Goal: Task Accomplishment & Management: Use online tool/utility

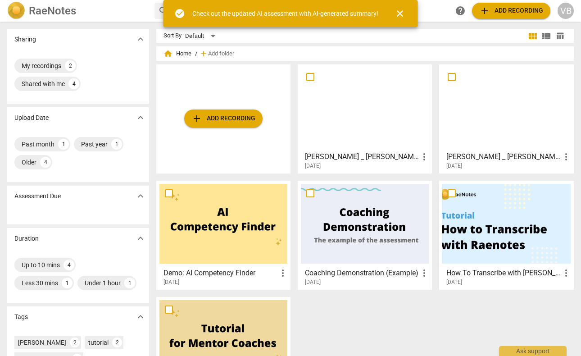
click at [240, 119] on span "add Add recording" at bounding box center [224, 118] width 64 height 11
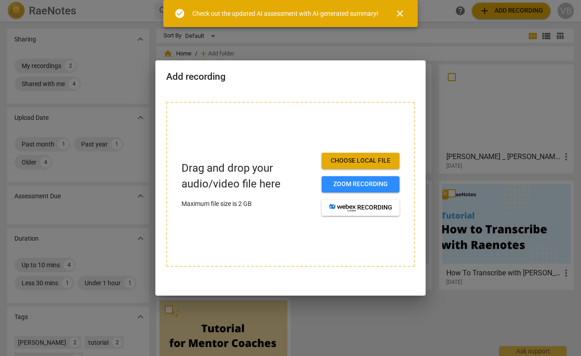
click at [367, 160] on span "Choose local file" at bounding box center [361, 160] width 64 height 9
click at [329, 161] on span "Choose local file" at bounding box center [361, 160] width 64 height 9
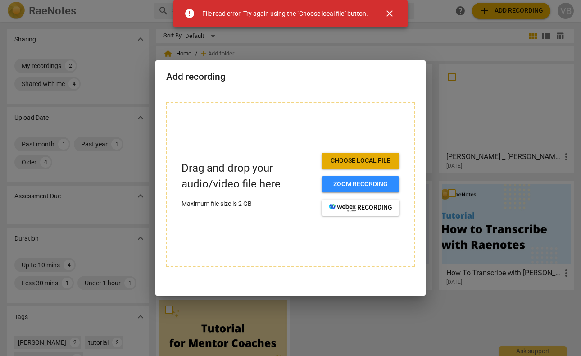
click at [393, 12] on span "close" at bounding box center [389, 13] width 11 height 11
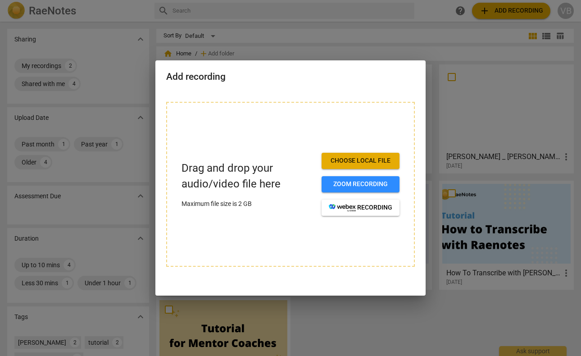
click at [343, 159] on span "Choose local file" at bounding box center [361, 160] width 64 height 9
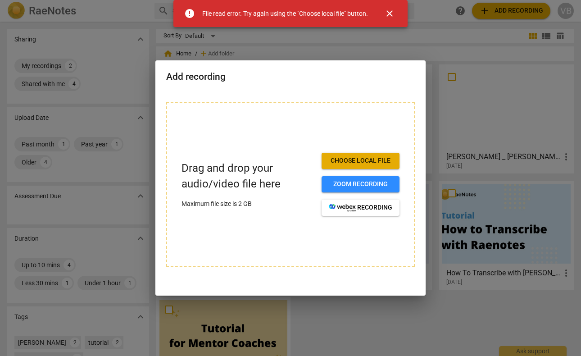
click at [390, 11] on span "close" at bounding box center [389, 13] width 11 height 11
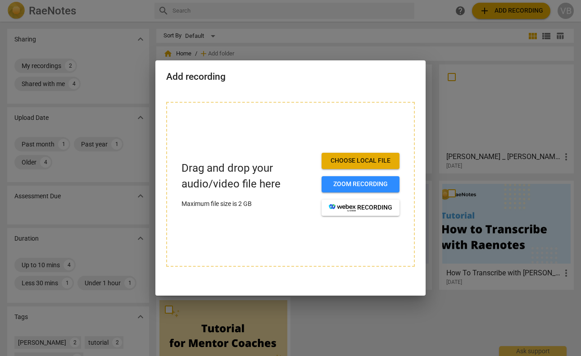
click at [358, 156] on span "Choose local file" at bounding box center [361, 160] width 64 height 9
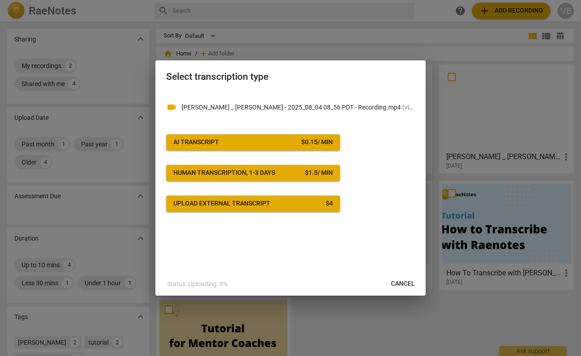
click at [244, 142] on span "AI Transcript $ 0.15 / min" at bounding box center [254, 142] width 160 height 9
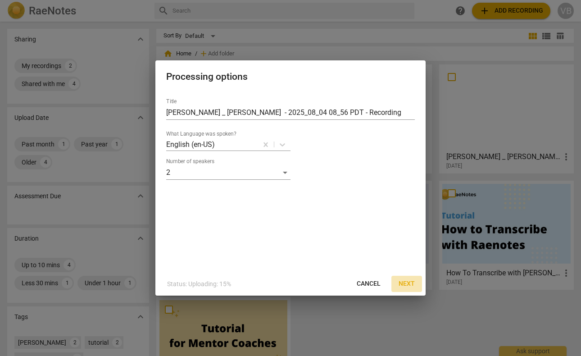
click at [410, 283] on span "Next" at bounding box center [407, 283] width 16 height 9
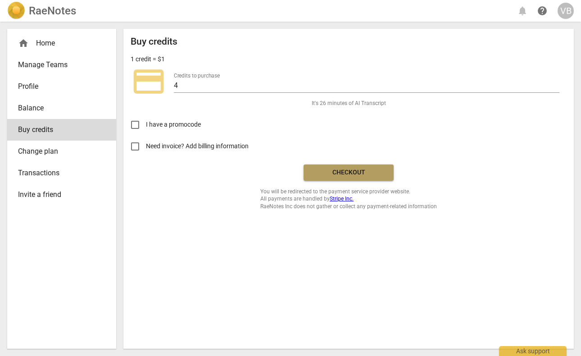
click at [346, 170] on span "Checkout" at bounding box center [349, 172] width 76 height 9
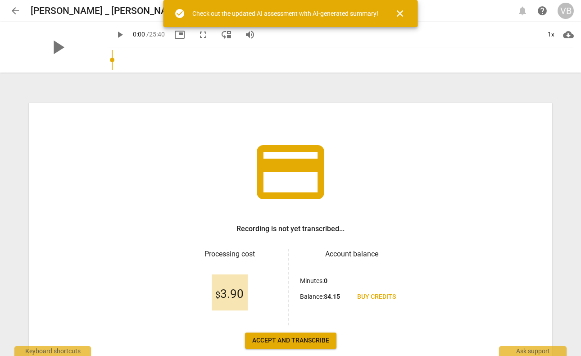
click at [401, 11] on span "close" at bounding box center [400, 13] width 11 height 11
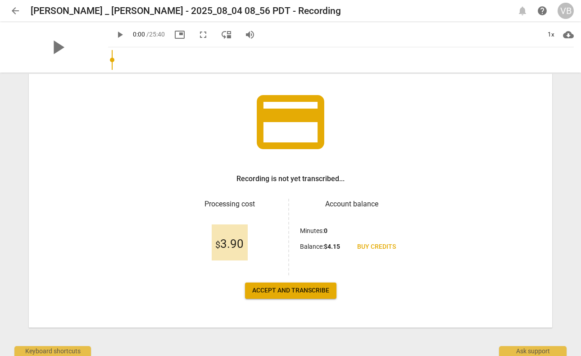
scroll to position [50, 0]
click at [288, 289] on span "Accept and transcribe" at bounding box center [290, 290] width 77 height 9
